Goal: Task Accomplishment & Management: Use online tool/utility

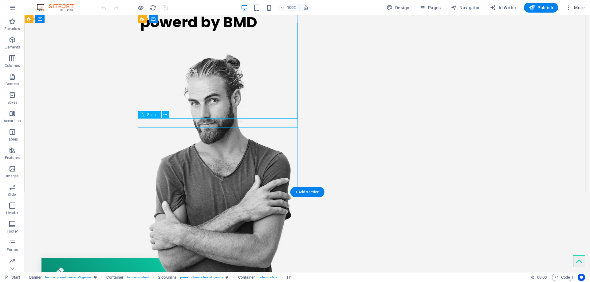
scroll to position [123, 0]
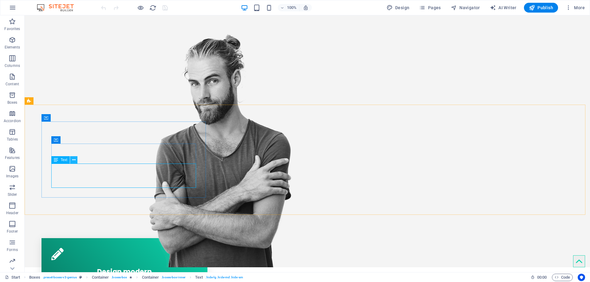
click at [74, 163] on icon at bounding box center [73, 160] width 3 height 6
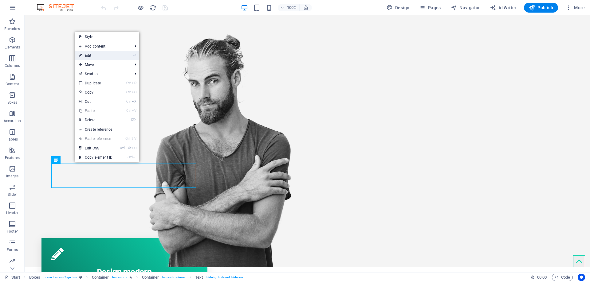
click at [100, 55] on link "⏎ Edit" at bounding box center [95, 55] width 41 height 9
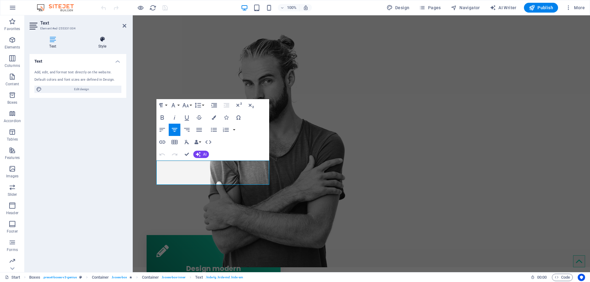
click at [104, 41] on icon at bounding box center [102, 39] width 48 height 6
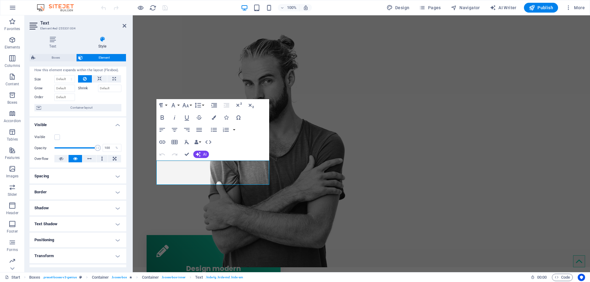
scroll to position [0, 0]
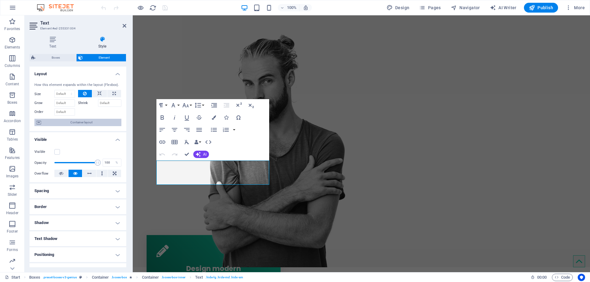
click at [78, 122] on span "Container layout" at bounding box center [81, 122] width 76 height 7
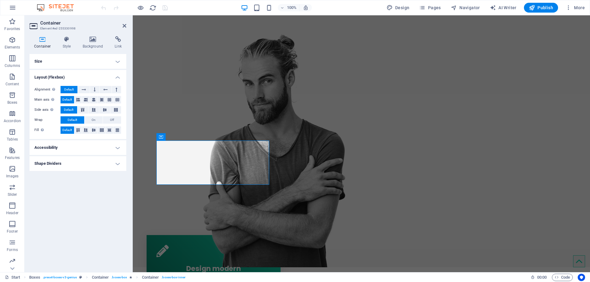
click at [72, 144] on h4 "Accessibility" at bounding box center [77, 147] width 97 height 15
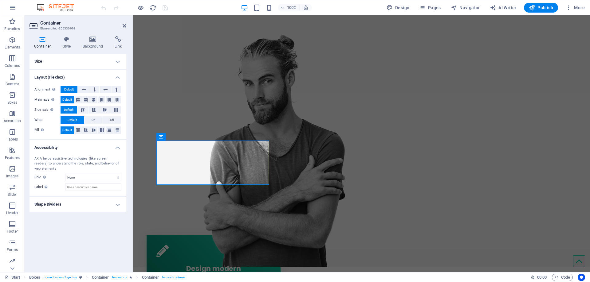
click at [78, 208] on h4 "Shape Dividers" at bounding box center [77, 204] width 97 height 15
click at [64, 40] on icon at bounding box center [67, 39] width 18 height 6
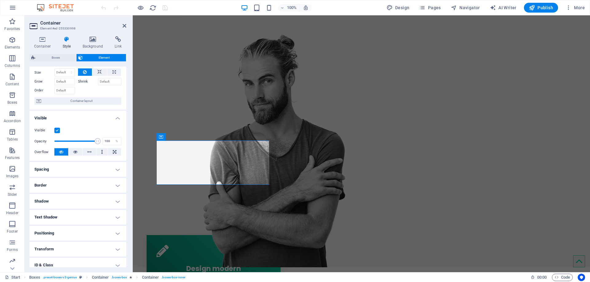
scroll to position [31, 0]
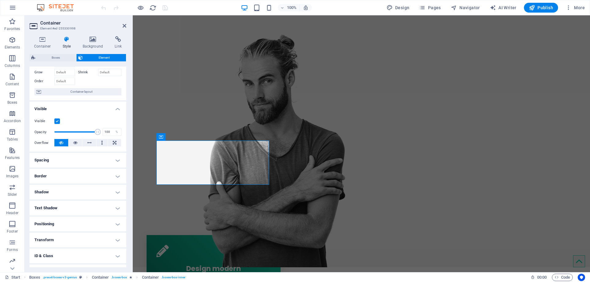
click at [57, 120] on label at bounding box center [57, 122] width 6 height 6
click at [0, 0] on input "Visible" at bounding box center [0, 0] width 0 height 0
click at [57, 120] on label at bounding box center [57, 122] width 6 height 6
click at [0, 0] on input "Visible" at bounding box center [0, 0] width 0 height 0
click at [57, 120] on label at bounding box center [57, 122] width 6 height 6
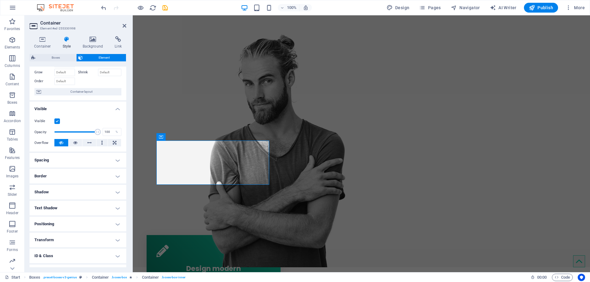
click at [0, 0] on input "Visible" at bounding box center [0, 0] width 0 height 0
click at [57, 120] on label at bounding box center [57, 122] width 6 height 6
click at [0, 0] on input "Visible" at bounding box center [0, 0] width 0 height 0
click at [163, 156] on div "Text" at bounding box center [165, 156] width 18 height 7
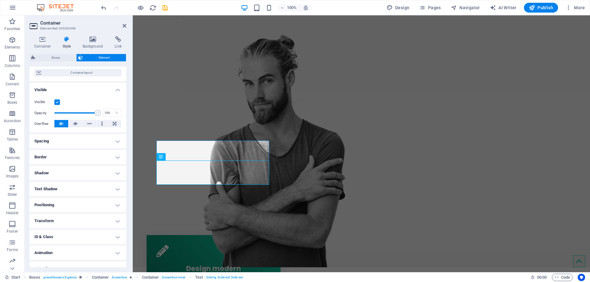
scroll to position [59, 0]
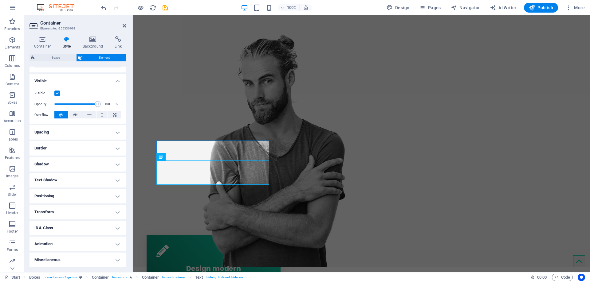
click at [72, 182] on h4 "Text Shadow" at bounding box center [77, 180] width 97 height 15
click at [72, 182] on h4 "Text Shadow" at bounding box center [77, 178] width 97 height 11
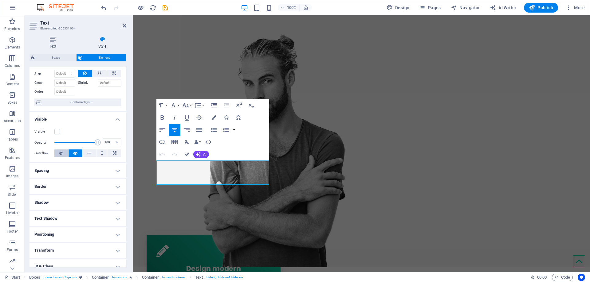
scroll to position [31, 0]
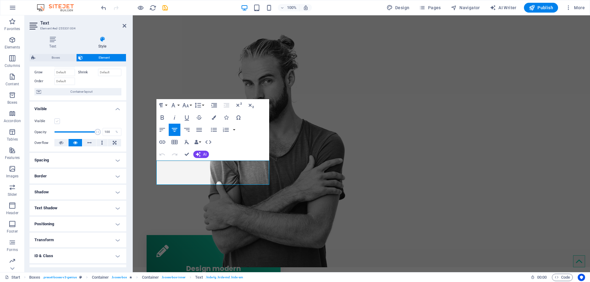
click at [55, 119] on label at bounding box center [57, 122] width 6 height 6
click at [0, 0] on input "Visible" at bounding box center [0, 0] width 0 height 0
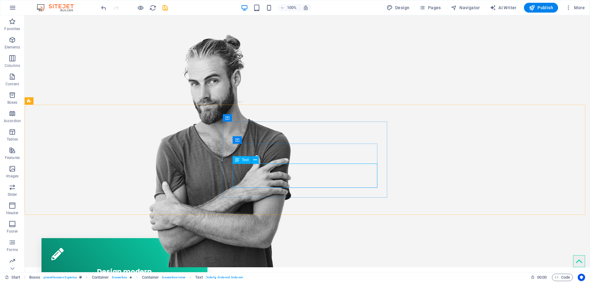
click at [243, 160] on span "Text" at bounding box center [245, 160] width 7 height 4
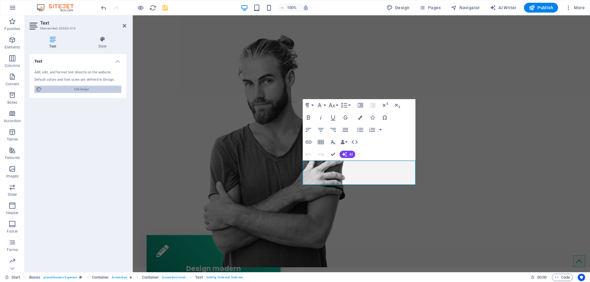
click at [80, 88] on span "Edit design" at bounding box center [82, 89] width 76 height 7
select select "px"
select select "400"
select select "px"
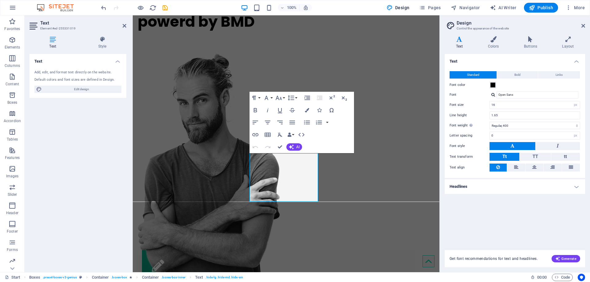
scroll to position [120, 0]
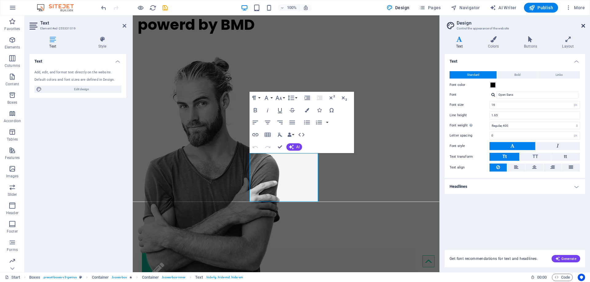
click at [583, 24] on icon at bounding box center [583, 25] width 4 height 5
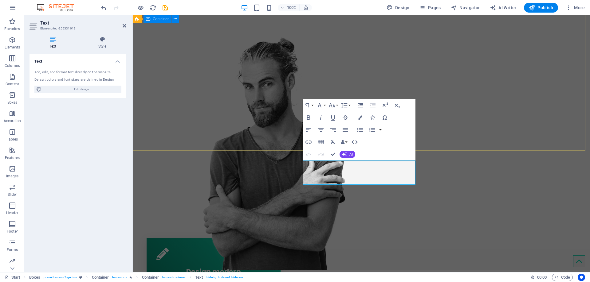
scroll to position [123, 0]
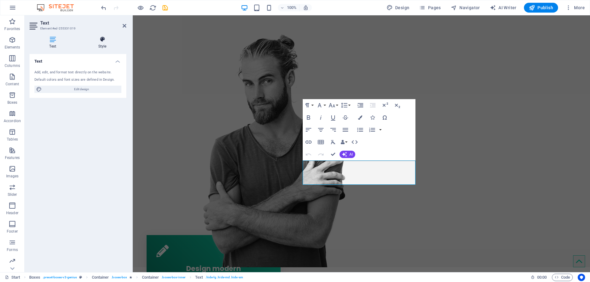
click at [101, 42] on h4 "Style" at bounding box center [102, 42] width 48 height 13
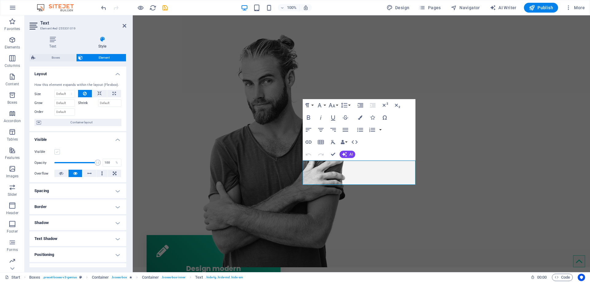
click at [58, 150] on label at bounding box center [57, 152] width 6 height 6
click at [0, 0] on input "Visible" at bounding box center [0, 0] width 0 height 0
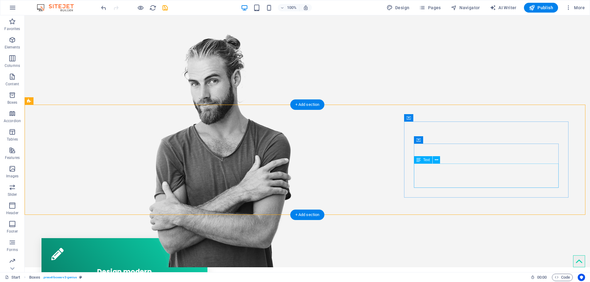
click at [420, 160] on icon at bounding box center [418, 159] width 4 height 7
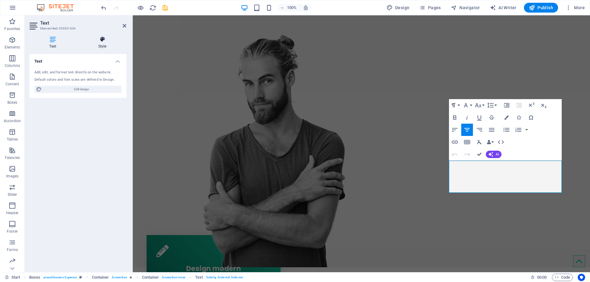
click at [94, 39] on icon at bounding box center [102, 39] width 48 height 6
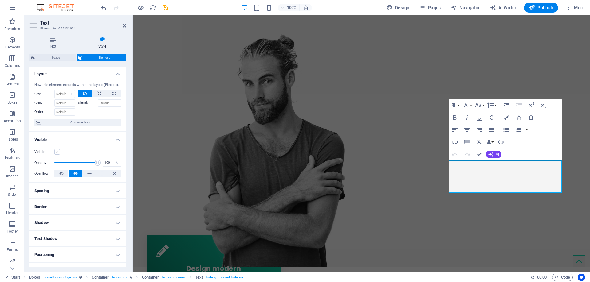
click at [55, 154] on label at bounding box center [57, 152] width 6 height 6
click at [0, 0] on input "Visible" at bounding box center [0, 0] width 0 height 0
click at [138, 46] on div "One HUB Transforma afacerea ta in realitate powerd by BMD" at bounding box center [361, 99] width 457 height 337
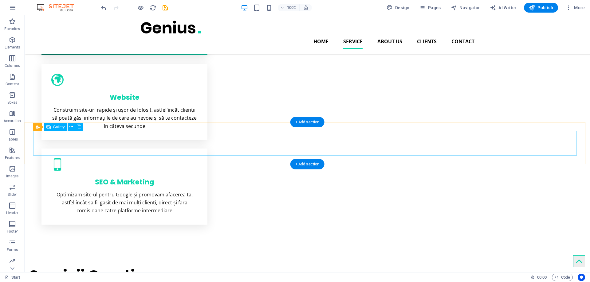
scroll to position [307, 0]
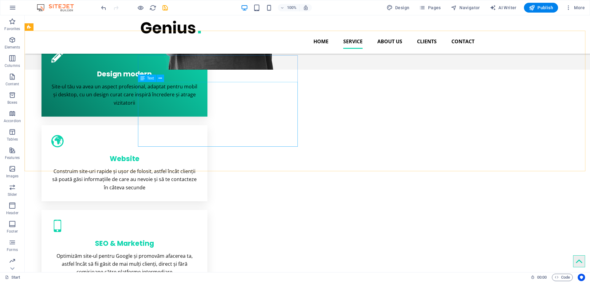
click at [149, 77] on span "Text" at bounding box center [150, 78] width 7 height 4
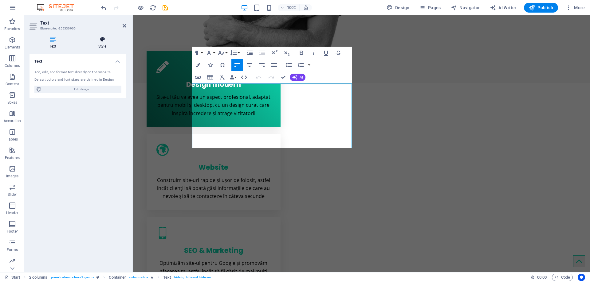
click at [107, 42] on h4 "Style" at bounding box center [102, 42] width 48 height 13
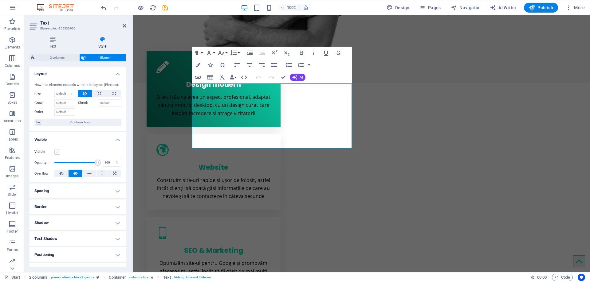
click at [56, 151] on label at bounding box center [57, 152] width 6 height 6
click at [0, 0] on input "Visible" at bounding box center [0, 0] width 0 height 0
click at [124, 26] on icon at bounding box center [125, 25] width 4 height 5
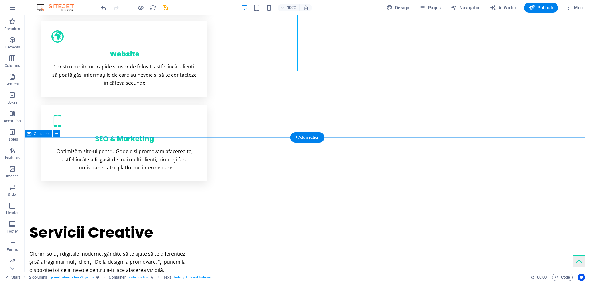
scroll to position [491, 0]
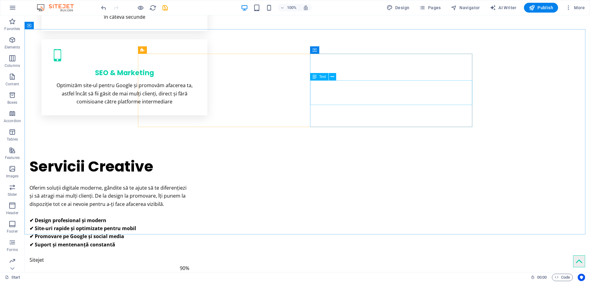
click at [318, 76] on div "Text" at bounding box center [319, 76] width 18 height 7
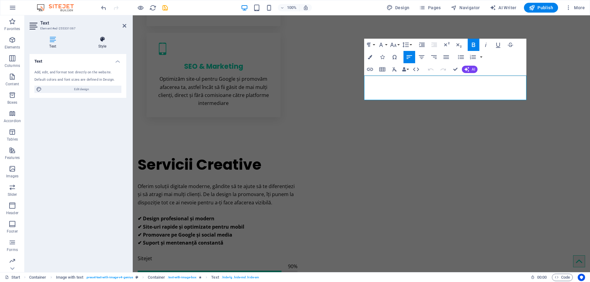
click at [106, 41] on icon at bounding box center [102, 39] width 48 height 6
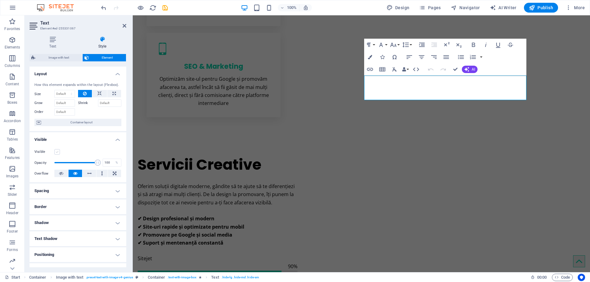
click at [56, 150] on label at bounding box center [57, 152] width 6 height 6
click at [0, 0] on input "Visible" at bounding box center [0, 0] width 0 height 0
click at [122, 23] on h2 "Text" at bounding box center [83, 23] width 86 height 6
drag, startPoint x: 124, startPoint y: 24, endPoint x: 99, endPoint y: 9, distance: 28.8
click at [124, 24] on icon at bounding box center [125, 25] width 4 height 5
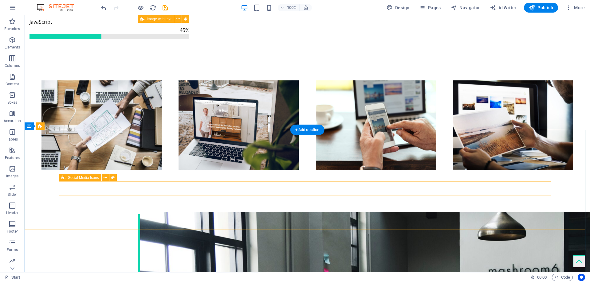
scroll to position [840, 0]
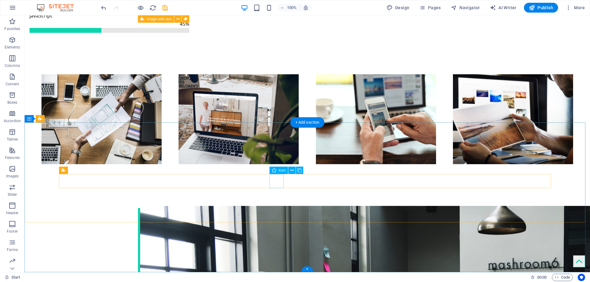
select select "xMidYMid"
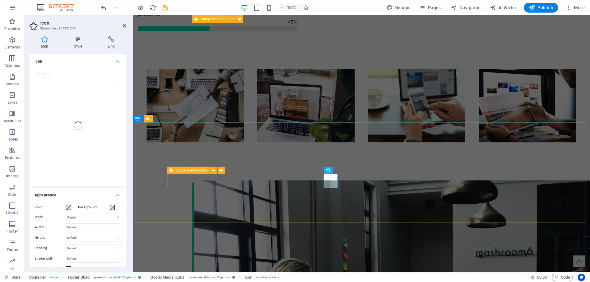
scroll to position [824, 0]
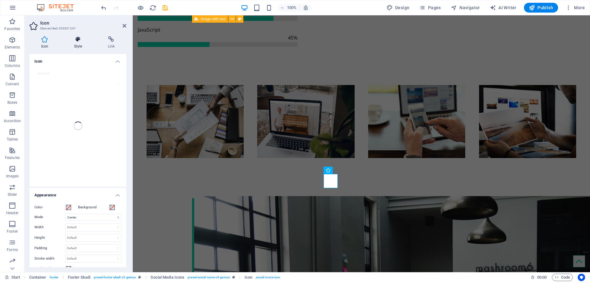
click at [80, 41] on icon at bounding box center [77, 39] width 31 height 6
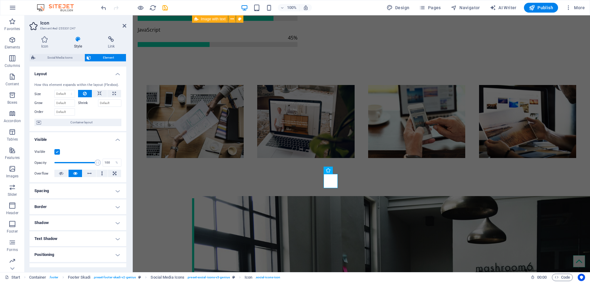
click at [59, 151] on label at bounding box center [57, 152] width 6 height 6
click at [0, 0] on input "Visible" at bounding box center [0, 0] width 0 height 0
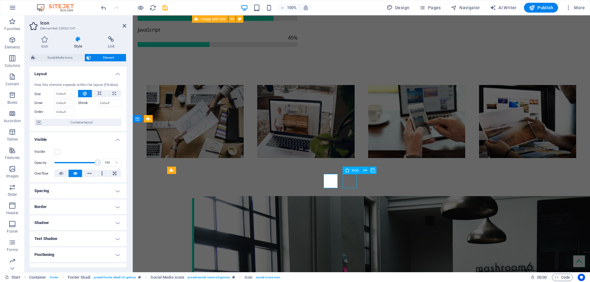
select select "xMidYMid"
select select "px"
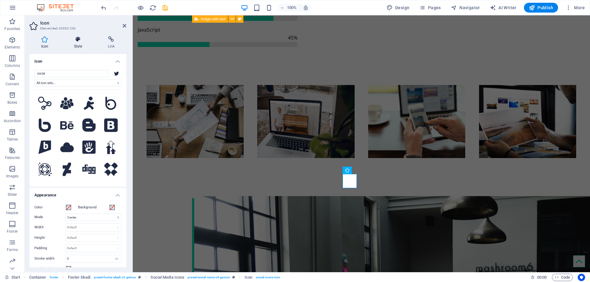
click at [76, 39] on icon at bounding box center [77, 39] width 31 height 6
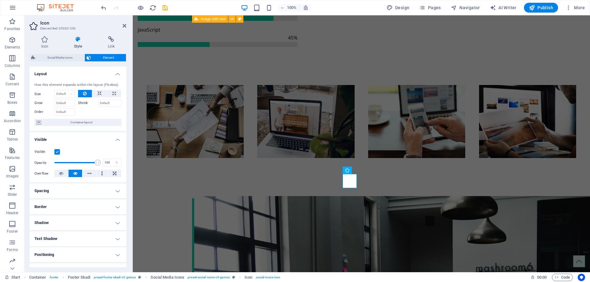
click at [58, 150] on label at bounding box center [57, 152] width 6 height 6
click at [0, 0] on input "Visible" at bounding box center [0, 0] width 0 height 0
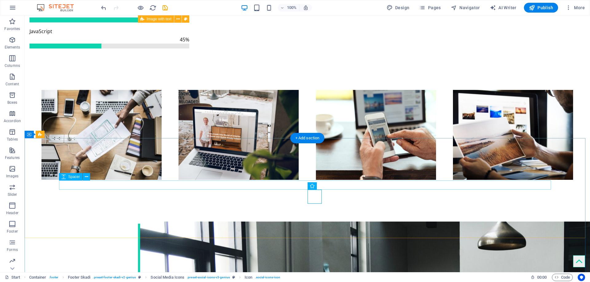
select select "px"
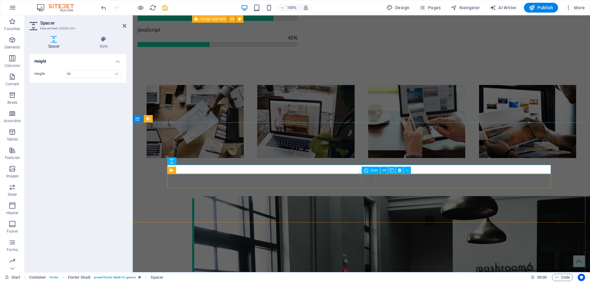
select select "xMidYMid"
select select "px"
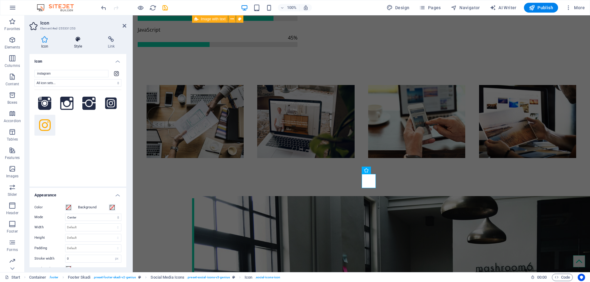
click at [72, 39] on icon at bounding box center [77, 39] width 31 height 6
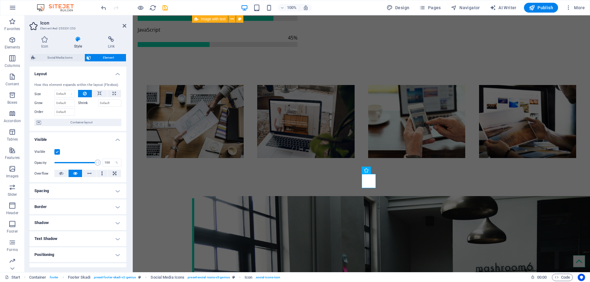
click at [59, 154] on label at bounding box center [57, 152] width 6 height 6
click at [0, 0] on input "Visible" at bounding box center [0, 0] width 0 height 0
select select "xMidYMid"
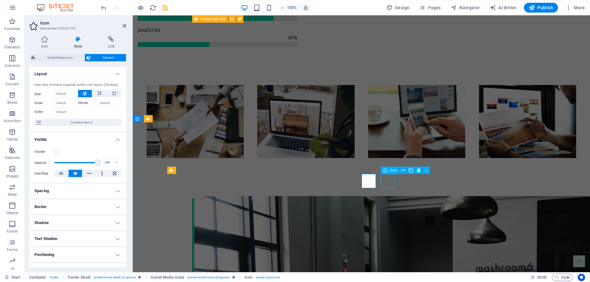
select select "px"
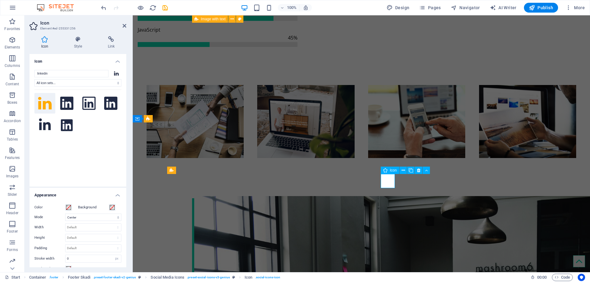
click at [78, 41] on icon at bounding box center [77, 39] width 31 height 6
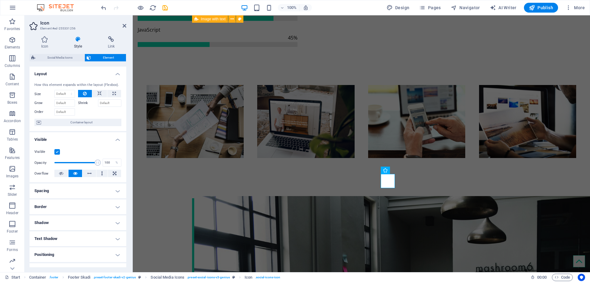
click at [52, 147] on div "Visible Opacity 100 % Overflow" at bounding box center [77, 162] width 97 height 39
click at [56, 151] on label at bounding box center [57, 152] width 6 height 6
click at [0, 0] on input "Visible" at bounding box center [0, 0] width 0 height 0
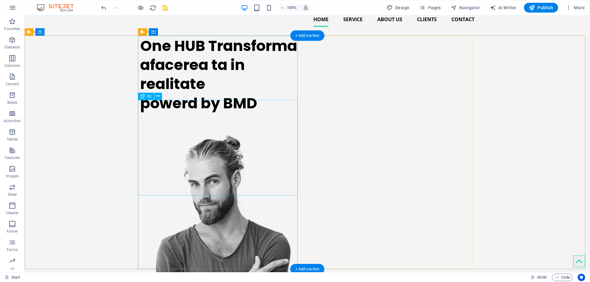
scroll to position [0, 0]
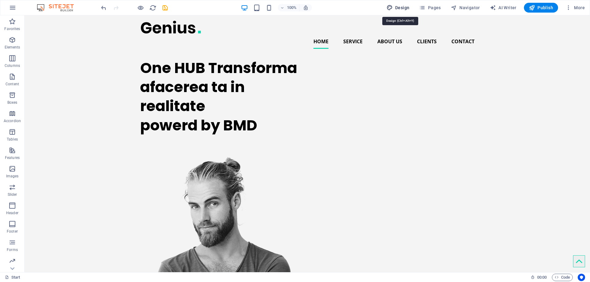
click at [400, 5] on span "Design" at bounding box center [397, 8] width 23 height 6
select select "px"
select select "400"
select select "px"
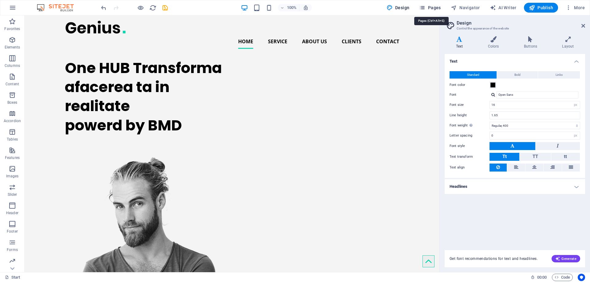
click at [440, 9] on span "Pages" at bounding box center [429, 8] width 21 height 6
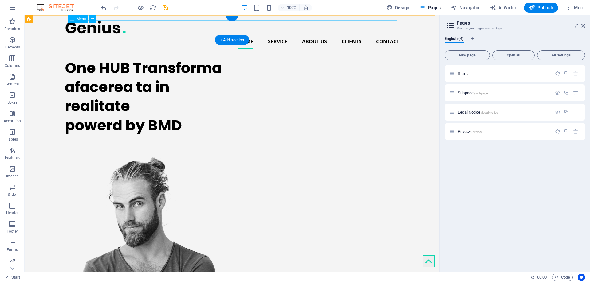
click at [338, 34] on nav "Home Service About us Clients Contact" at bounding box center [232, 41] width 334 height 15
select select
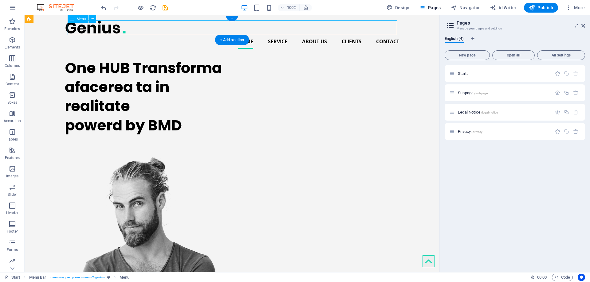
select select
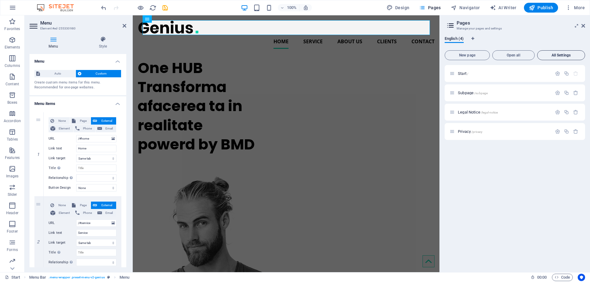
click at [572, 56] on span "All Settings" at bounding box center [561, 55] width 42 height 4
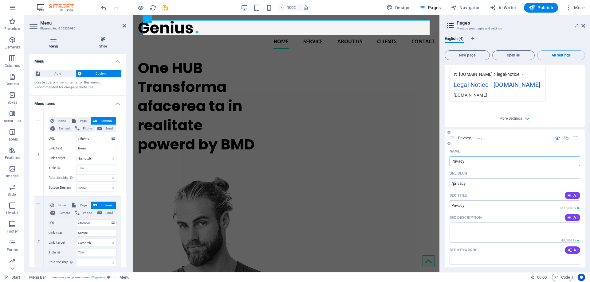
scroll to position [706, 0]
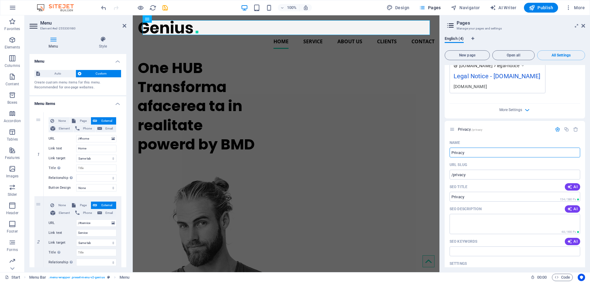
drag, startPoint x: 618, startPoint y: 150, endPoint x: 439, endPoint y: 132, distance: 179.9
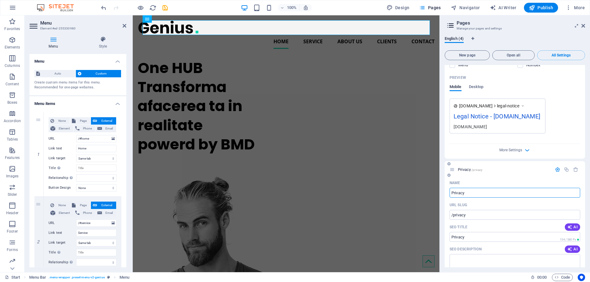
scroll to position [675, 0]
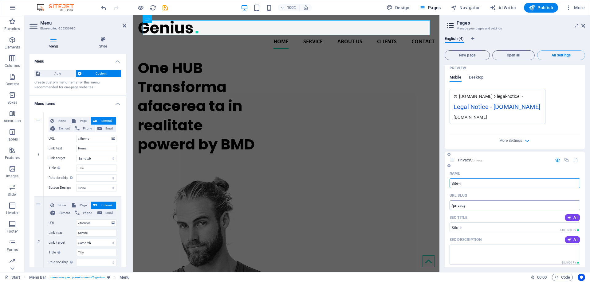
type input "Site-"
type input "/site-ir"
type input "Site-u"
type input "/site"
type input "Site-uri la cheie"
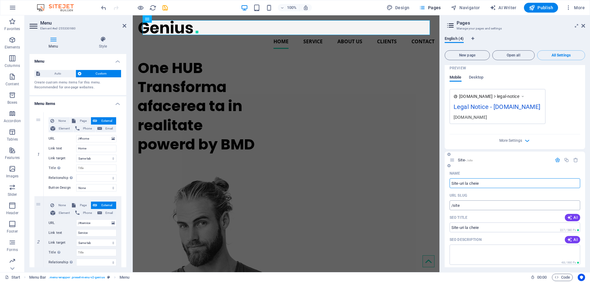
type input "/site-uri-la-cheie"
type input "Site-uri la cheie"
click at [502, 169] on div "Name" at bounding box center [514, 174] width 131 height 10
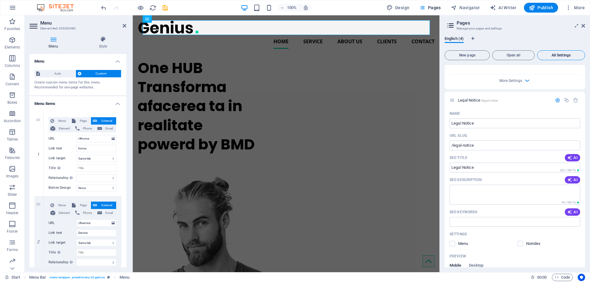
scroll to position [484, 0]
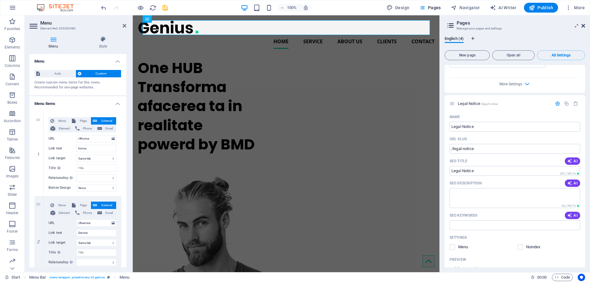
click at [582, 28] on icon at bounding box center [583, 25] width 4 height 5
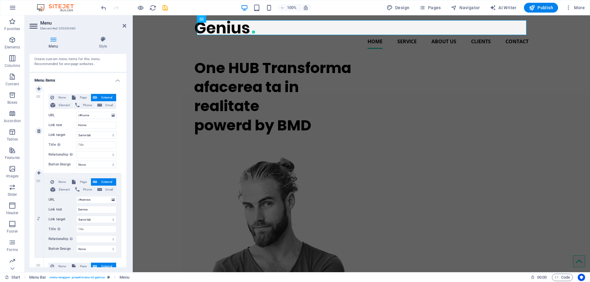
scroll to position [0, 0]
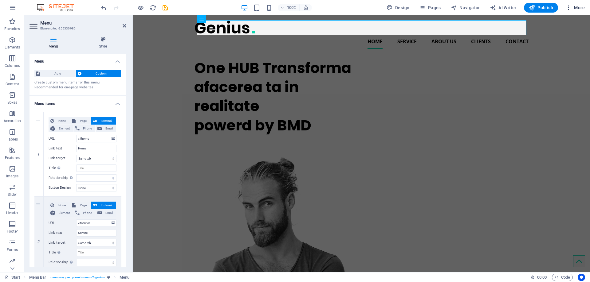
click at [582, 10] on span "More" at bounding box center [574, 8] width 19 height 6
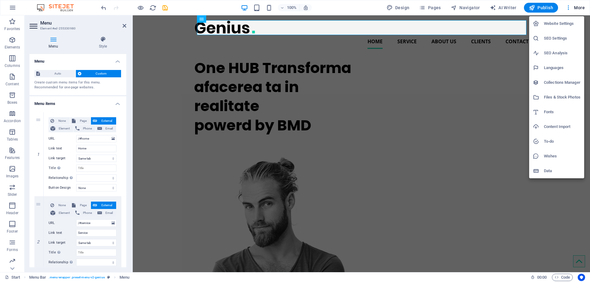
click at [570, 21] on h6 "Website Settings" at bounding box center [562, 23] width 37 height 7
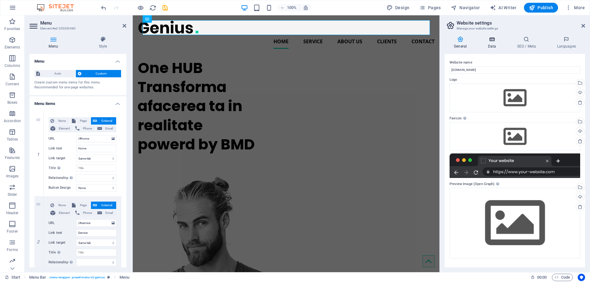
click at [492, 45] on h4 "Data" at bounding box center [492, 42] width 29 height 13
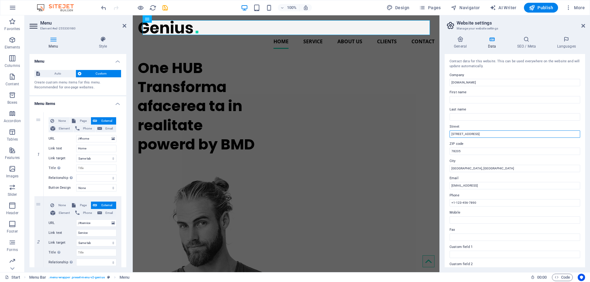
drag, startPoint x: 613, startPoint y: 148, endPoint x: 414, endPoint y: 129, distance: 200.2
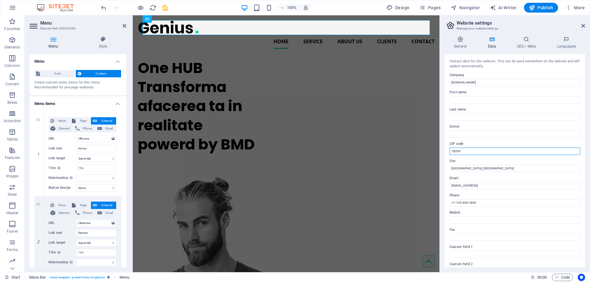
drag, startPoint x: 477, startPoint y: 147, endPoint x: 474, endPoint y: 150, distance: 3.5
click at [476, 148] on input "78205" at bounding box center [514, 151] width 131 height 7
drag, startPoint x: 473, startPoint y: 152, endPoint x: 447, endPoint y: 151, distance: 25.8
click at [447, 151] on div "Contact data for this website. This can be used everywhere on the website and w…" at bounding box center [514, 160] width 140 height 213
drag, startPoint x: 609, startPoint y: 183, endPoint x: 439, endPoint y: 163, distance: 171.3
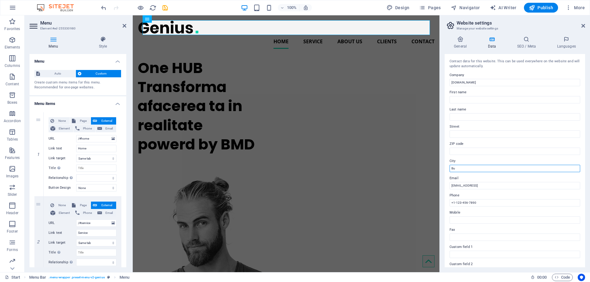
type input "B"
type input "Bucuresti"
drag, startPoint x: 582, startPoint y: 213, endPoint x: 423, endPoint y: 196, distance: 159.7
click at [524, 41] on icon at bounding box center [525, 39] width 37 height 6
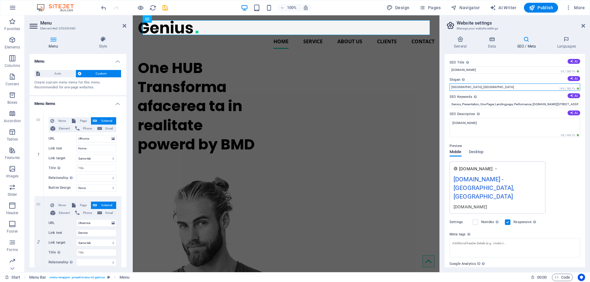
drag, startPoint x: 477, startPoint y: 88, endPoint x: 446, endPoint y: 86, distance: 31.1
click at [446, 86] on div "SEO Title The title of your website - make it something that stands out in sear…" at bounding box center [514, 160] width 140 height 213
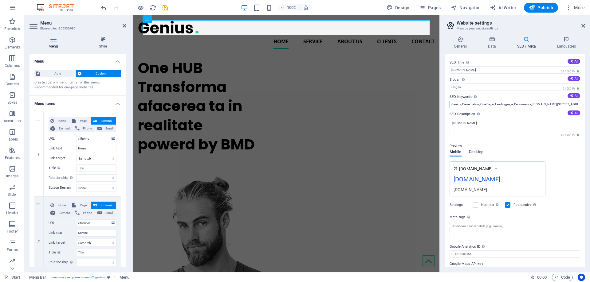
click at [500, 104] on input "Genius, Presentation, One Pager, Landingpage, Performance, [DOMAIN_NAME][STREET…" at bounding box center [514, 104] width 131 height 7
click at [574, 96] on button "AI" at bounding box center [573, 95] width 13 height 5
click at [505, 105] on input "professional website design, mobile optimized sites, SEO and marketing services…" at bounding box center [514, 104] width 131 height 7
click at [482, 102] on input "professional website design, mobile optimized sites, SEO and marketing services…" at bounding box center [514, 104] width 131 height 7
paste input "design profesional de site-uri web, site-uri optimizate pentru mobil, servicii …"
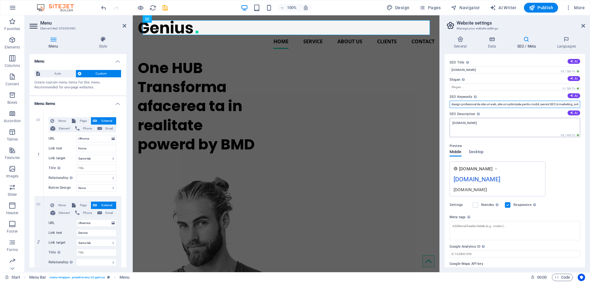
scroll to position [0, 110]
click at [486, 104] on input "design profesional de site-uri web, site-uri optimizate pentru mobil, servicii …" at bounding box center [514, 104] width 131 height 7
type input "design profesional de site-uri web, site-uri optimizate pentru mobil, servicii …"
click at [571, 112] on icon at bounding box center [571, 112] width 3 height 3
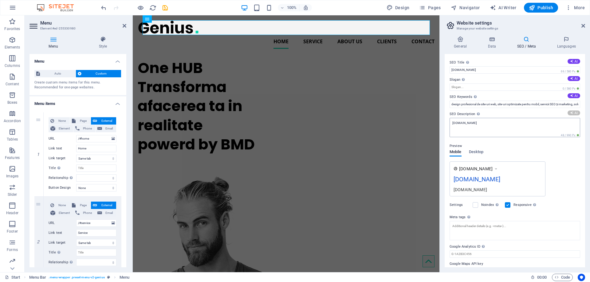
type textarea "Transform your business with professional, mobile-friendly websites. Fast, opti…"
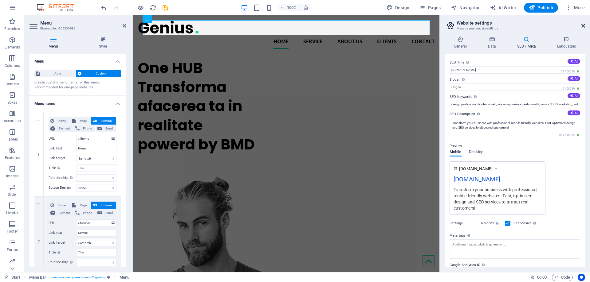
click at [582, 25] on icon at bounding box center [583, 25] width 4 height 5
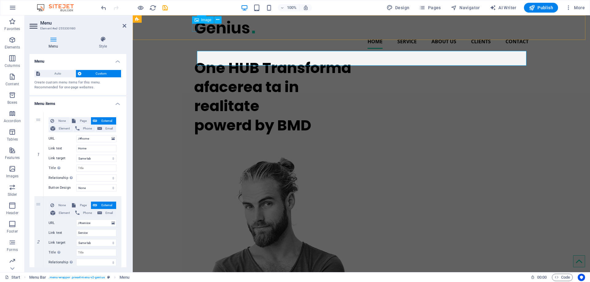
click at [194, 28] on figure at bounding box center [361, 27] width 334 height 14
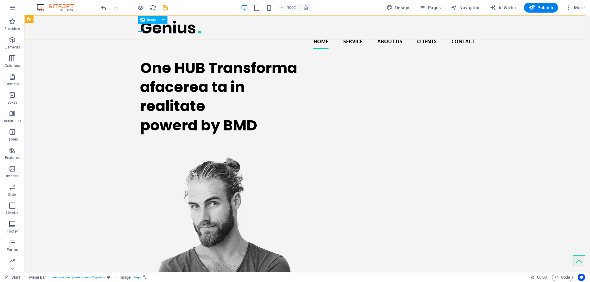
click at [155, 20] on span "Image" at bounding box center [152, 20] width 10 height 4
select select "px"
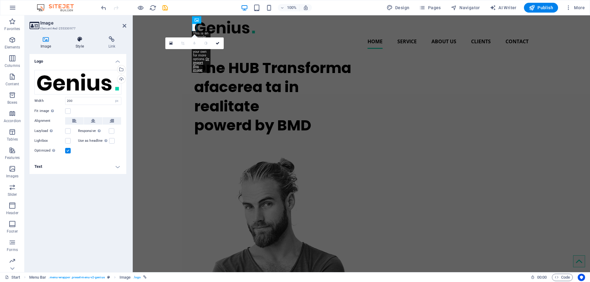
click at [87, 38] on icon at bounding box center [79, 39] width 30 height 6
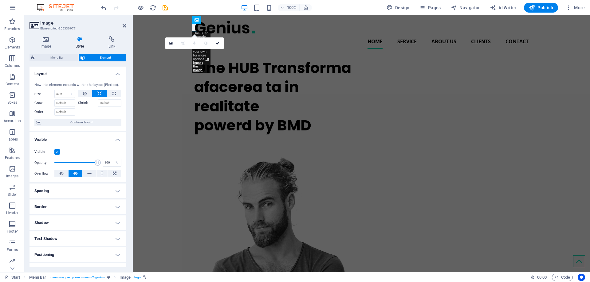
click at [60, 153] on div "Visible" at bounding box center [77, 151] width 87 height 7
click at [59, 152] on label at bounding box center [57, 152] width 6 height 6
click at [0, 0] on input "Visible" at bounding box center [0, 0] width 0 height 0
click at [152, 80] on div "One HUB Transforma afacerea ta in realitate powerd by BMD" at bounding box center [361, 222] width 457 height 337
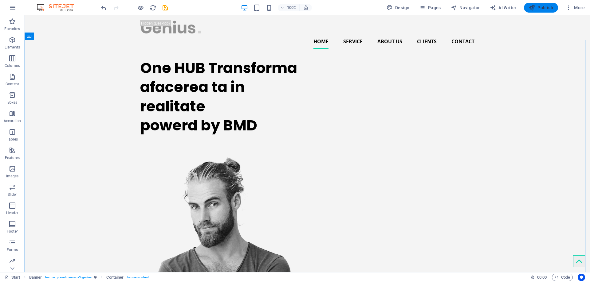
click at [538, 9] on span "Publish" at bounding box center [541, 8] width 24 height 6
